Goal: Navigation & Orientation: Find specific page/section

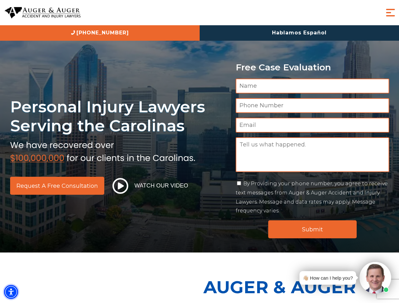
click at [11, 292] on img "Accessibility Menu" at bounding box center [11, 292] width 14 height 14
